Goal: Find specific page/section: Find specific page/section

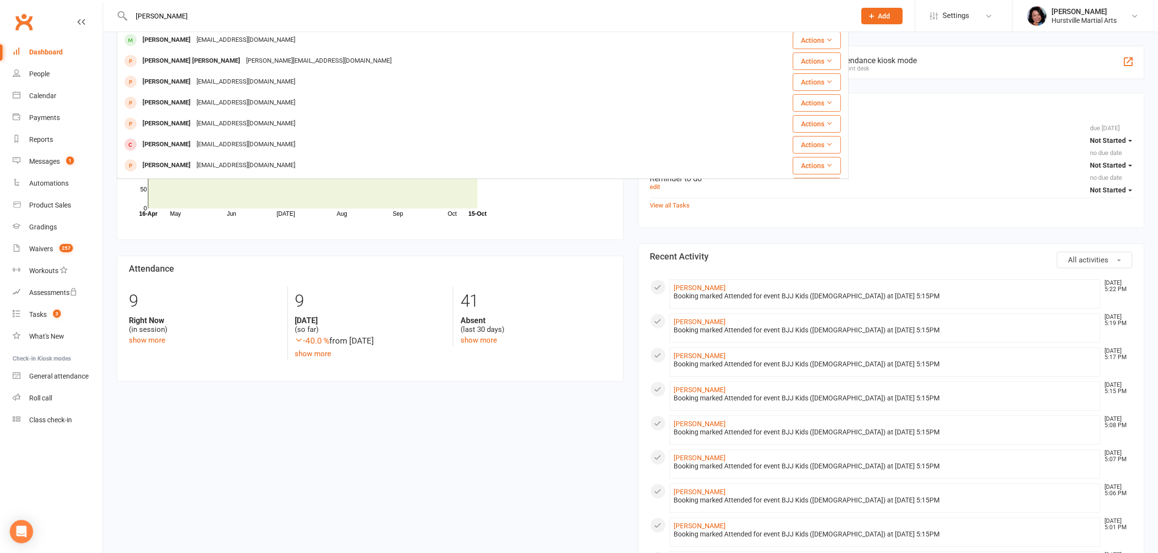
scroll to position [167, 0]
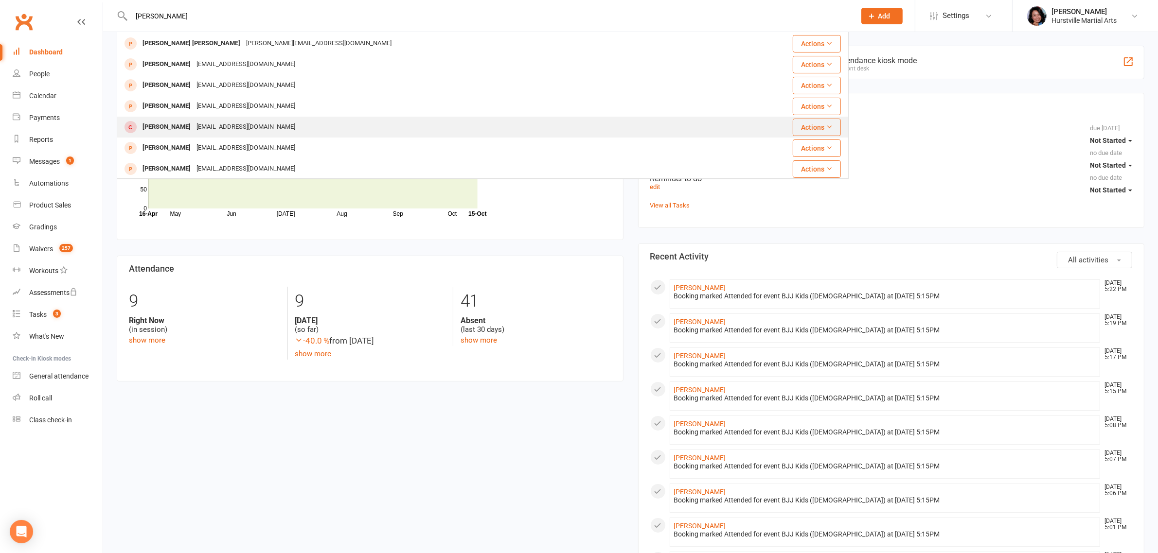
type input "[PERSON_NAME]"
click at [251, 121] on div "[EMAIL_ADDRESS][DOMAIN_NAME]" at bounding box center [246, 127] width 105 height 14
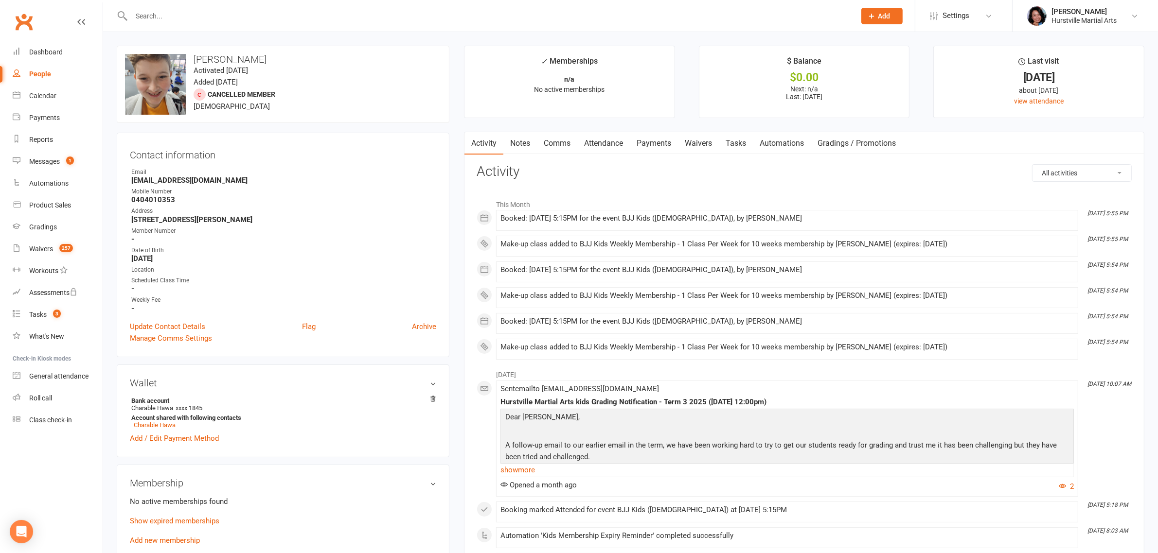
click at [528, 146] on link "Notes" at bounding box center [520, 143] width 34 height 22
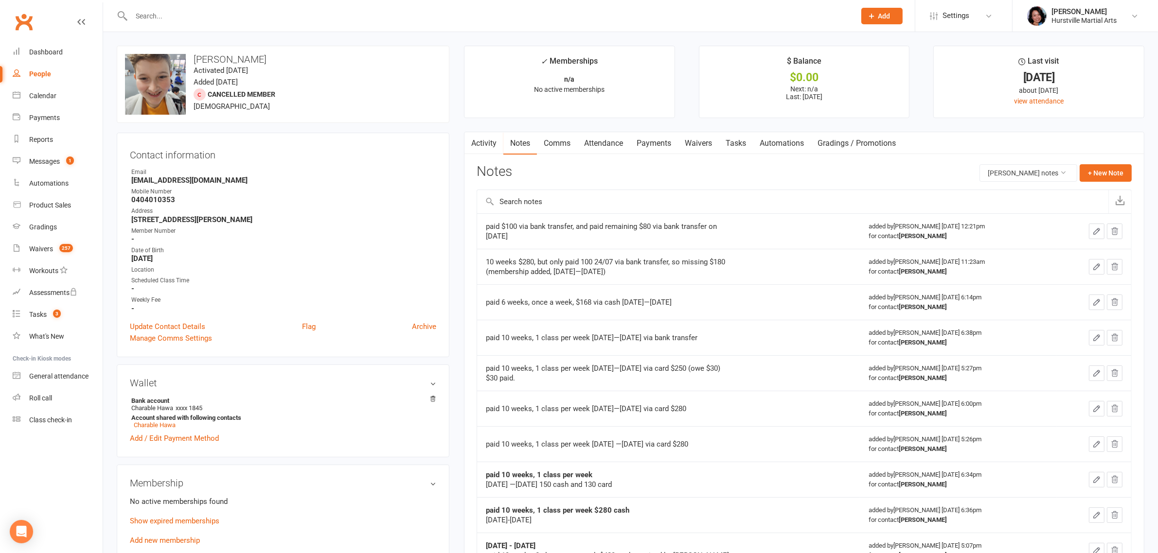
scroll to position [61, 0]
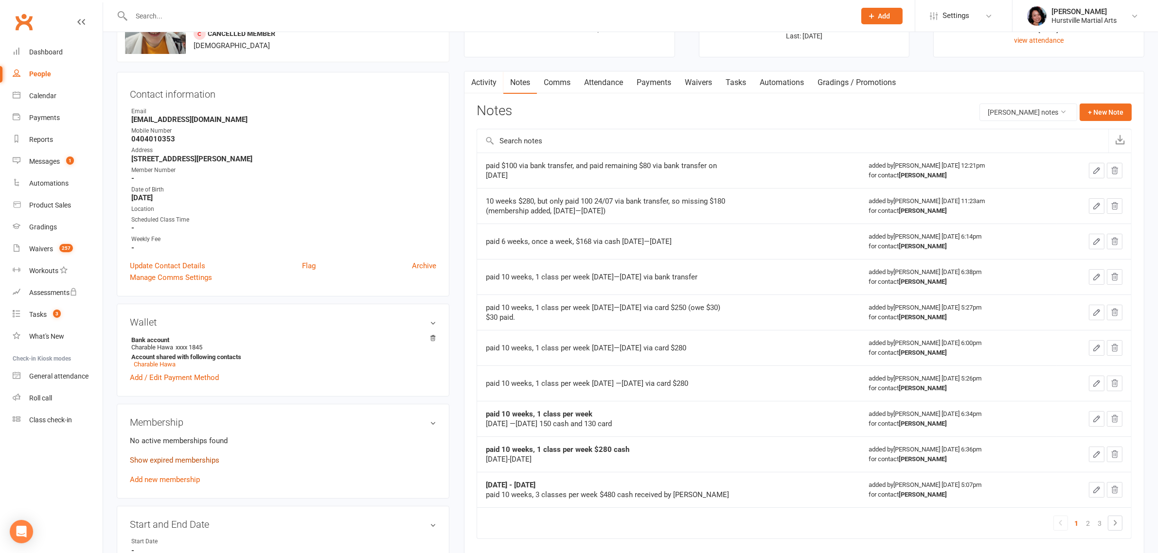
click at [166, 465] on link "Show expired memberships" at bounding box center [174, 460] width 89 height 9
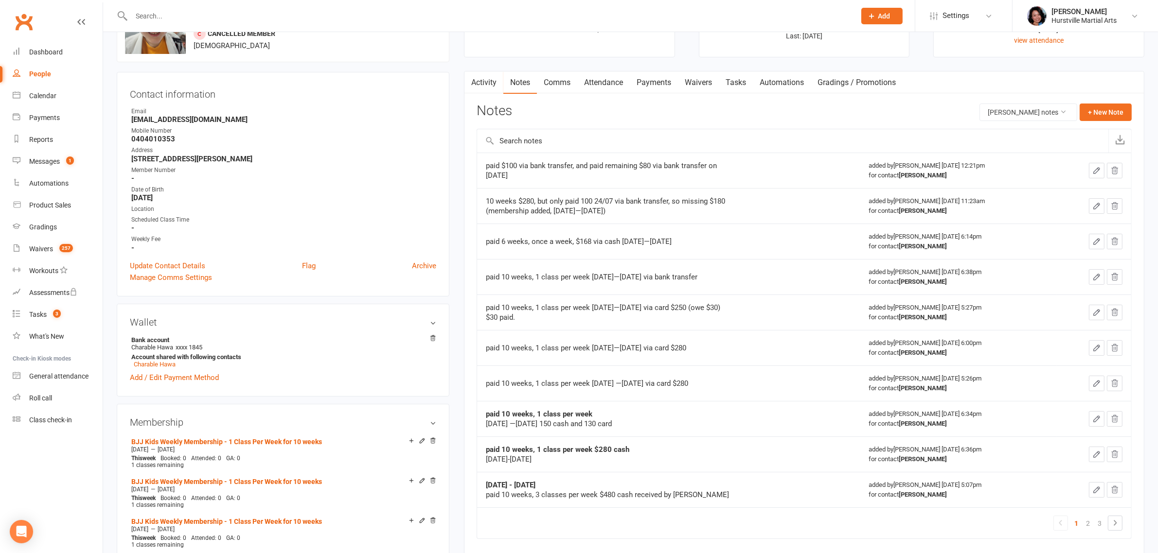
click at [794, 251] on td "paid 6 weeks, once a week, $168 via cash [DATE]—[DATE]" at bounding box center [668, 241] width 383 height 35
